Goal: Task Accomplishment & Management: Use online tool/utility

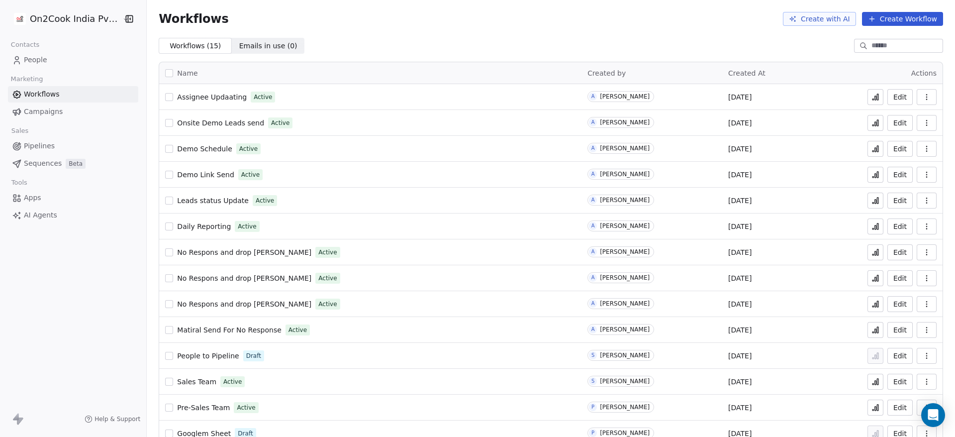
click at [211, 96] on span "Assignee Updaating" at bounding box center [212, 97] width 70 height 8
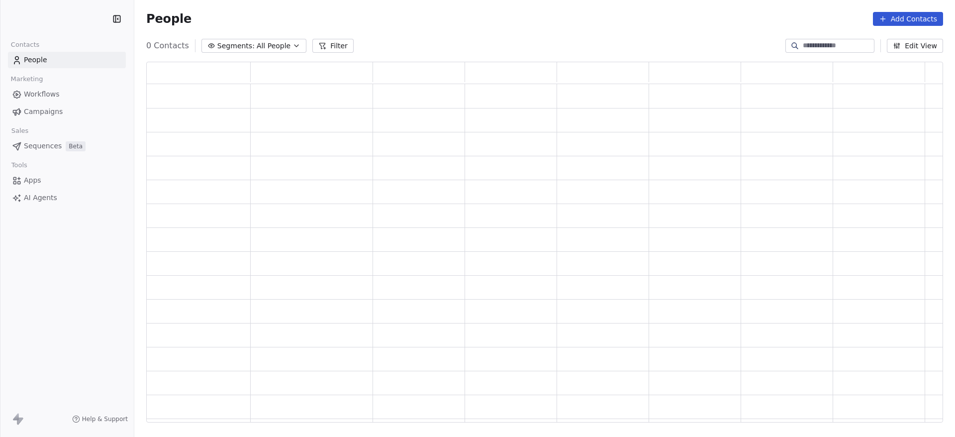
scroll to position [349, 785]
click at [43, 92] on span "Workflows" at bounding box center [42, 94] width 36 height 10
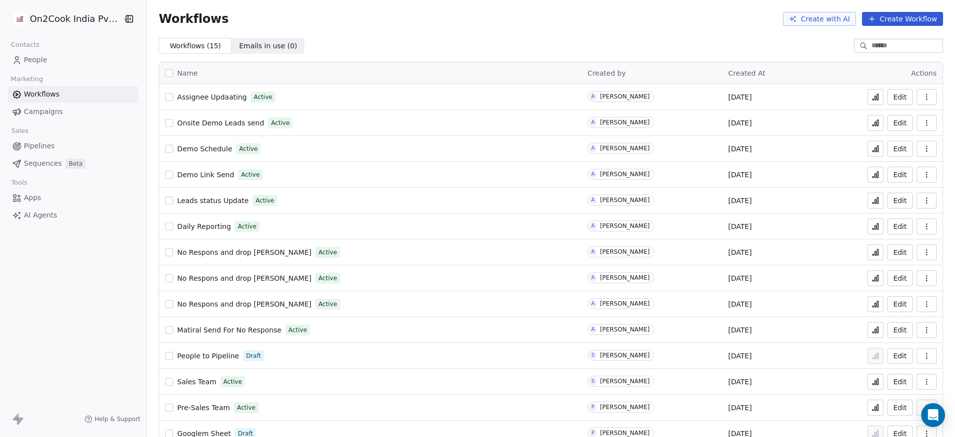
click at [871, 100] on button at bounding box center [875, 97] width 16 height 16
